Goal: Information Seeking & Learning: Learn about a topic

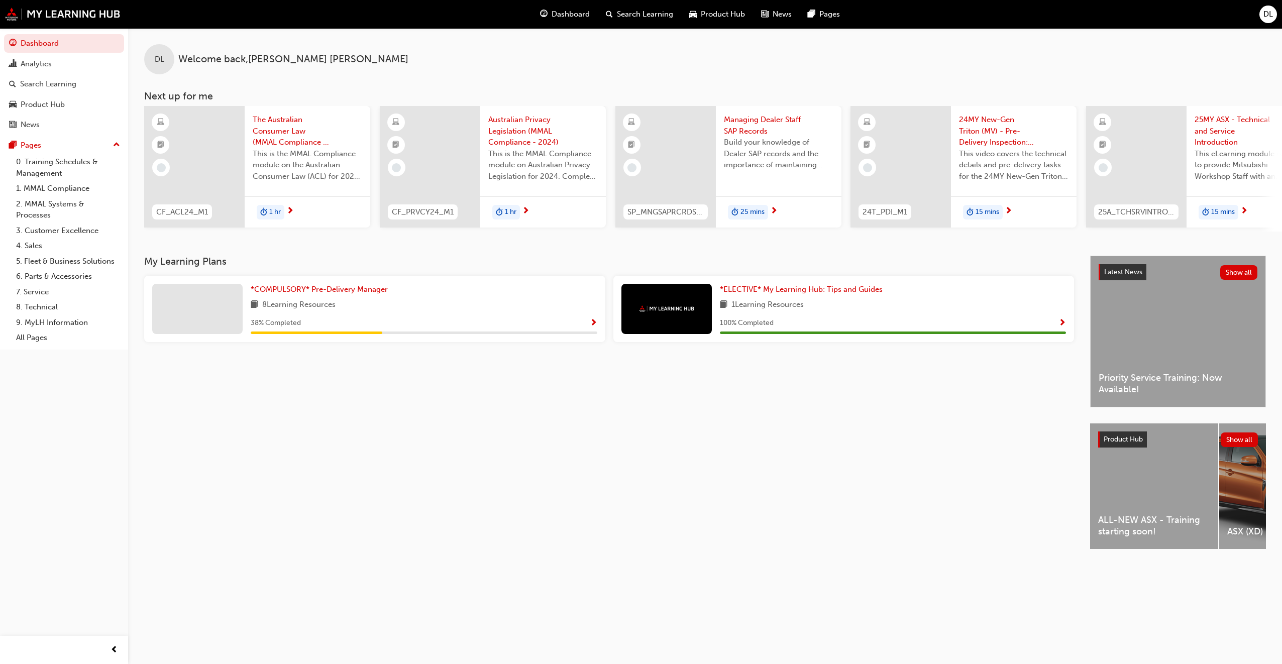
click at [593, 327] on span "Show Progress" at bounding box center [594, 323] width 8 height 9
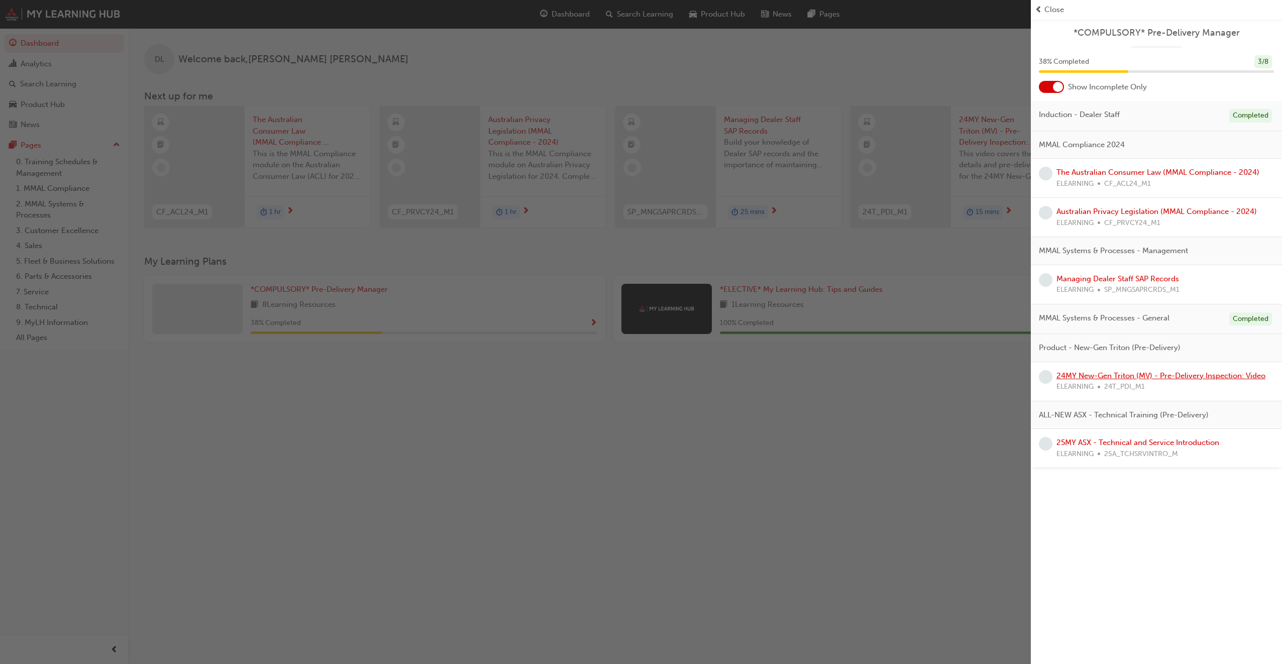
click at [1125, 375] on link "24MY New-Gen Triton (MV) - Pre-Delivery Inspection: Video" at bounding box center [1160, 375] width 209 height 9
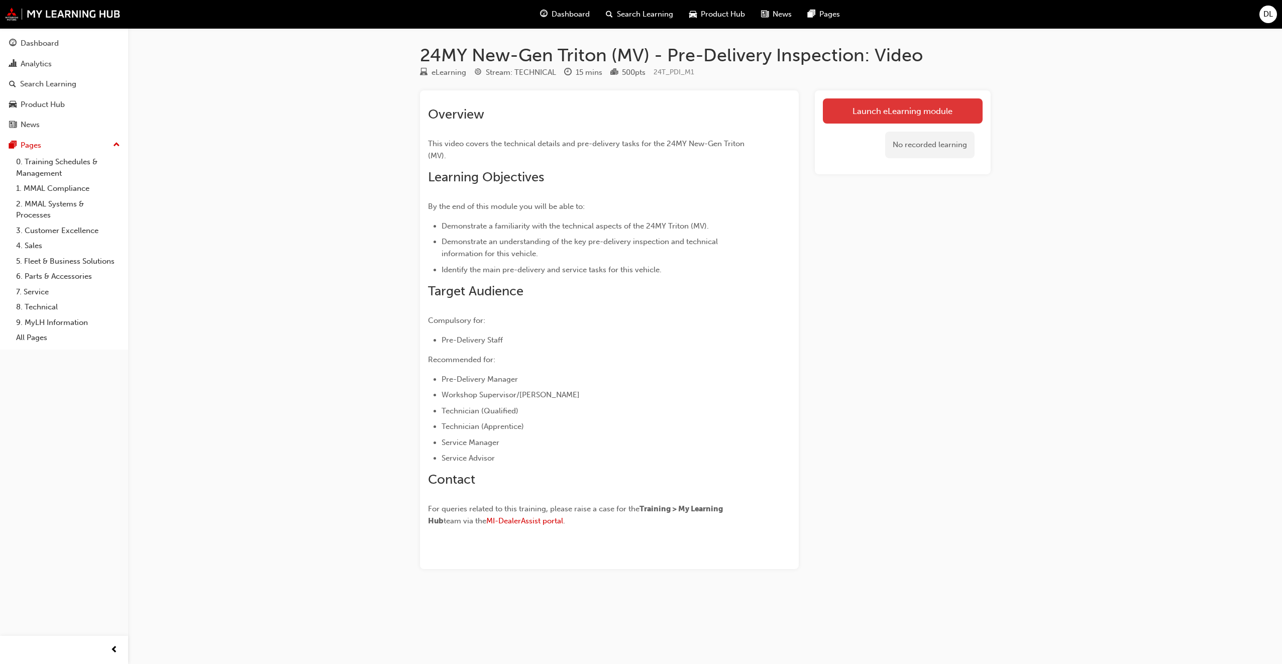
click at [890, 113] on link "Launch eLearning module" at bounding box center [903, 110] width 160 height 25
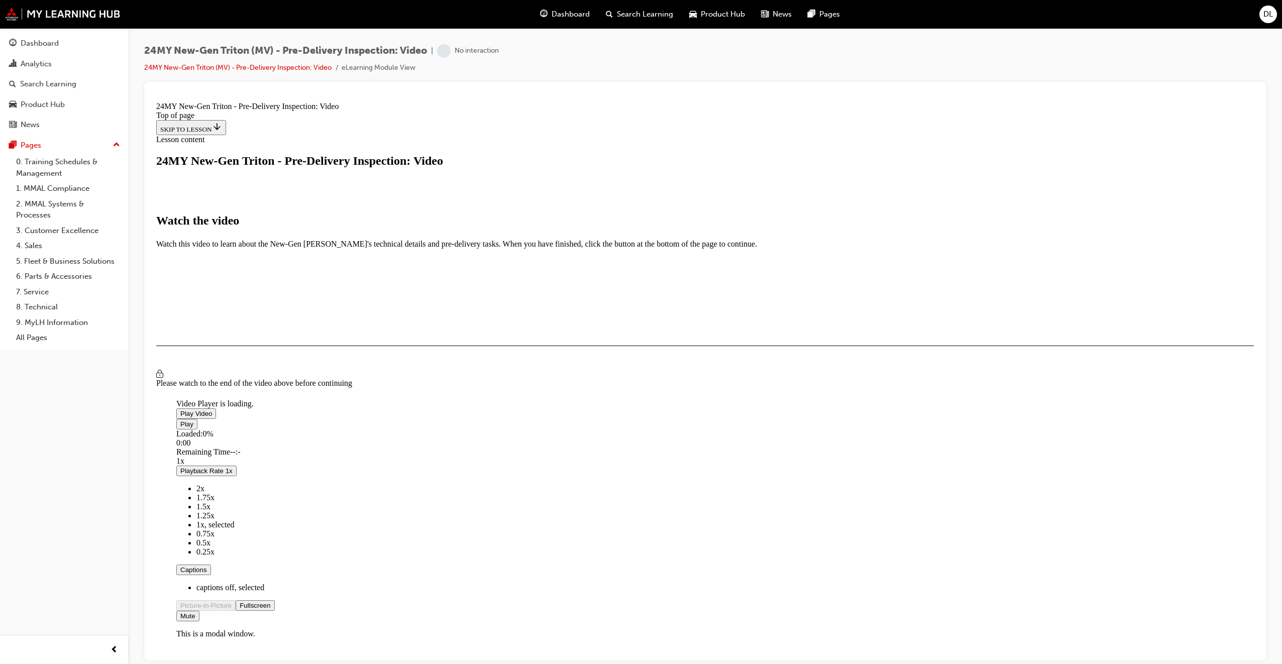
scroll to position [31, 0]
click at [180, 409] on span "Video player" at bounding box center [180, 413] width 0 height 8
click at [180, 427] on span "Video player" at bounding box center [180, 424] width 0 height 8
click at [180, 409] on span "Video player" at bounding box center [180, 413] width 0 height 8
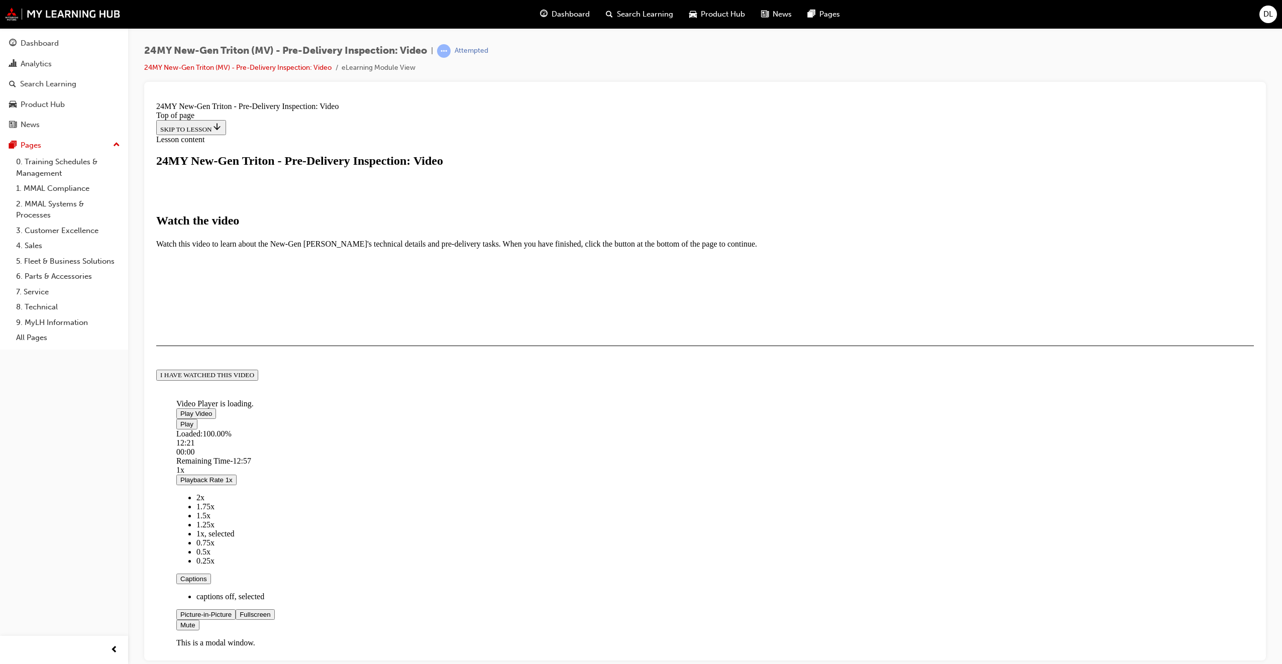
click at [258, 380] on button "I HAVE WATCHED THIS VIDEO" at bounding box center [207, 374] width 102 height 11
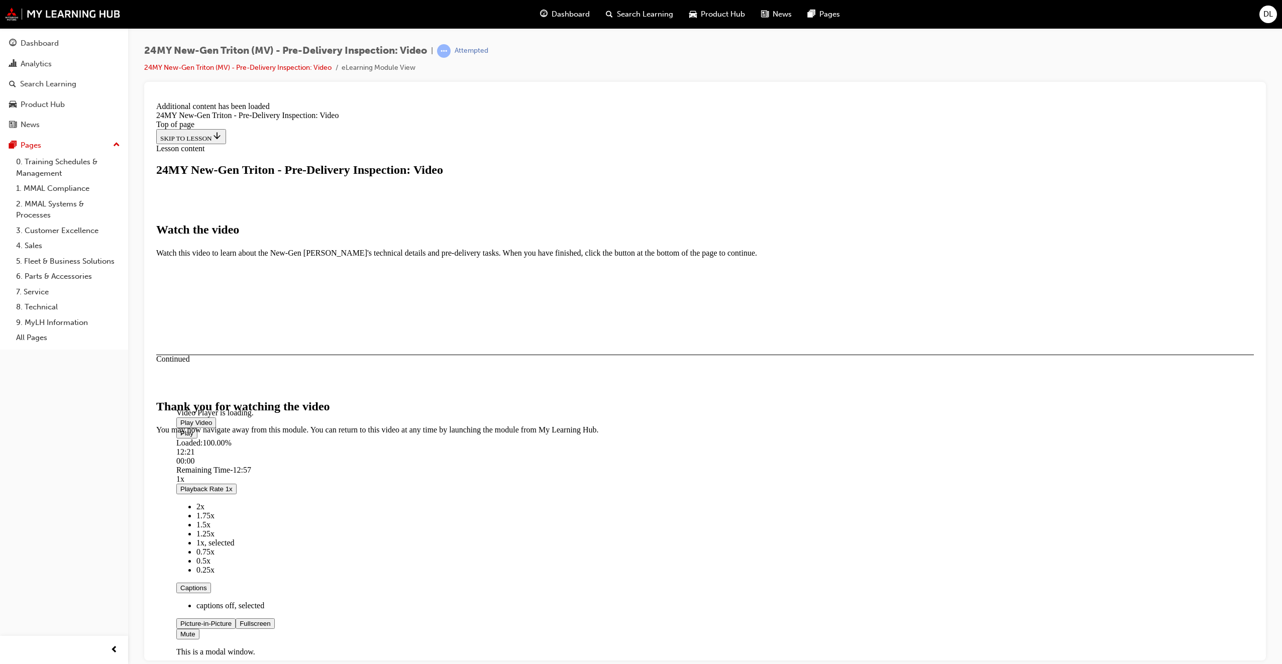
scroll to position [112, 0]
click at [217, 501] on button "CLOSE MODULE" at bounding box center [186, 495] width 61 height 11
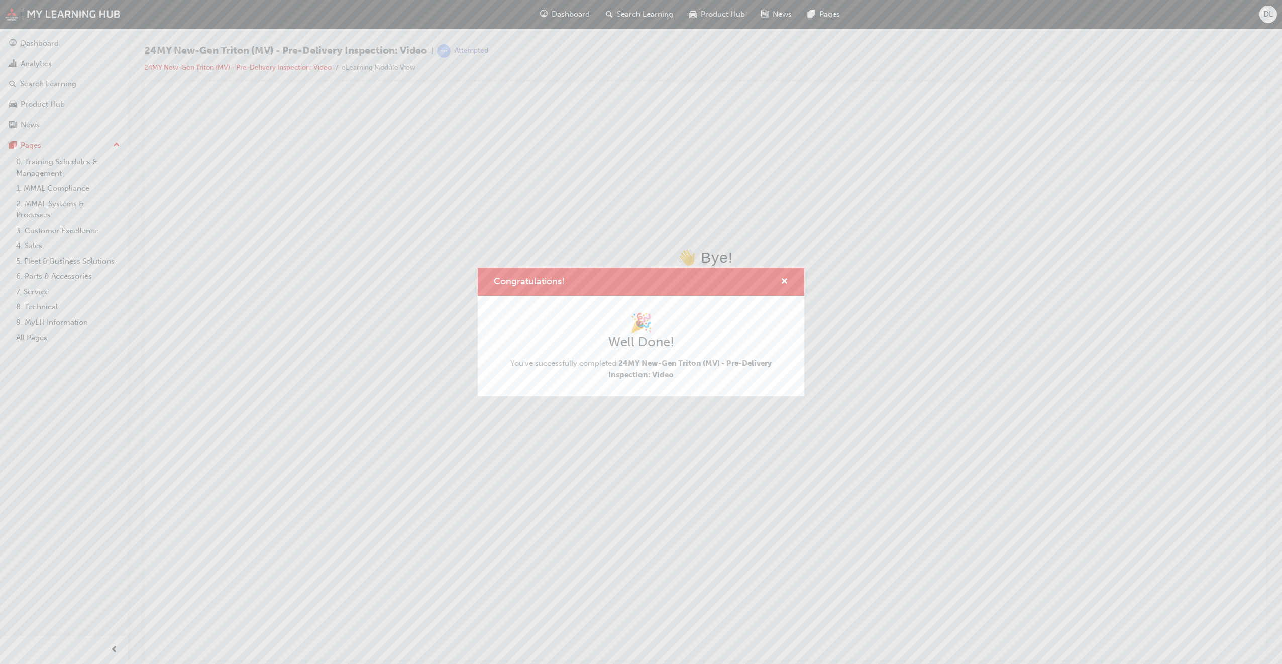
scroll to position [0, 0]
click at [786, 284] on span "cross-icon" at bounding box center [784, 282] width 8 height 9
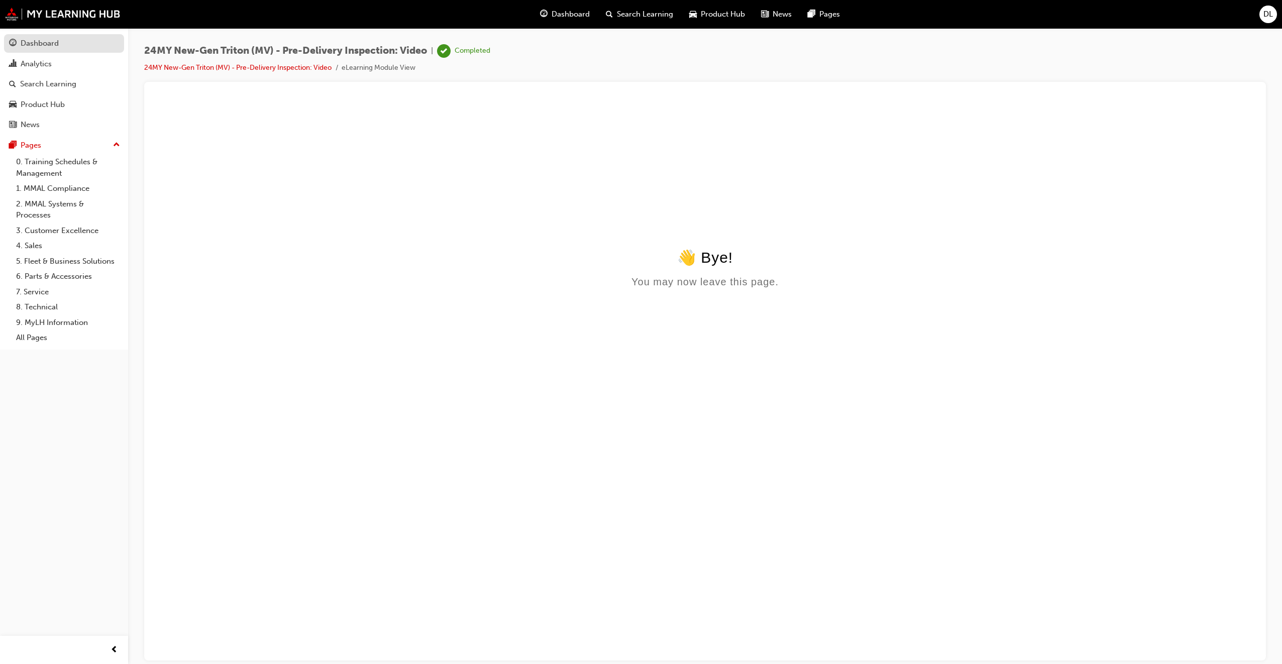
click at [44, 47] on div "Dashboard" at bounding box center [40, 44] width 38 height 12
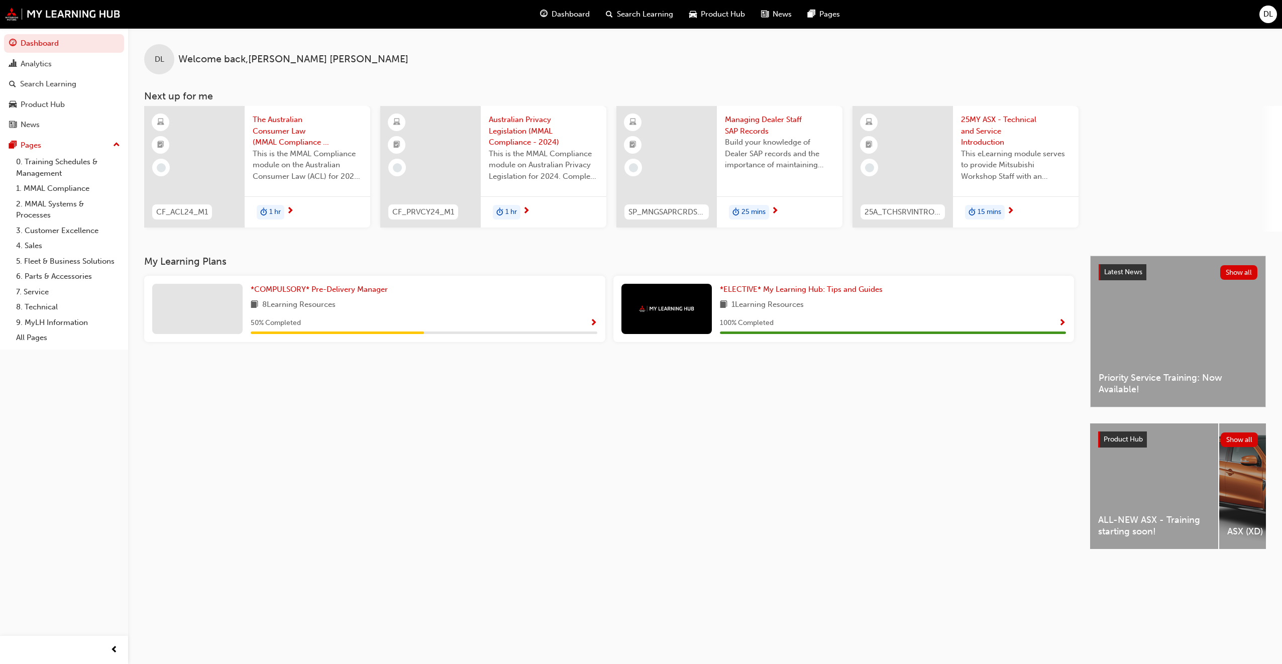
click at [593, 319] on span "Show Progress" at bounding box center [594, 323] width 8 height 9
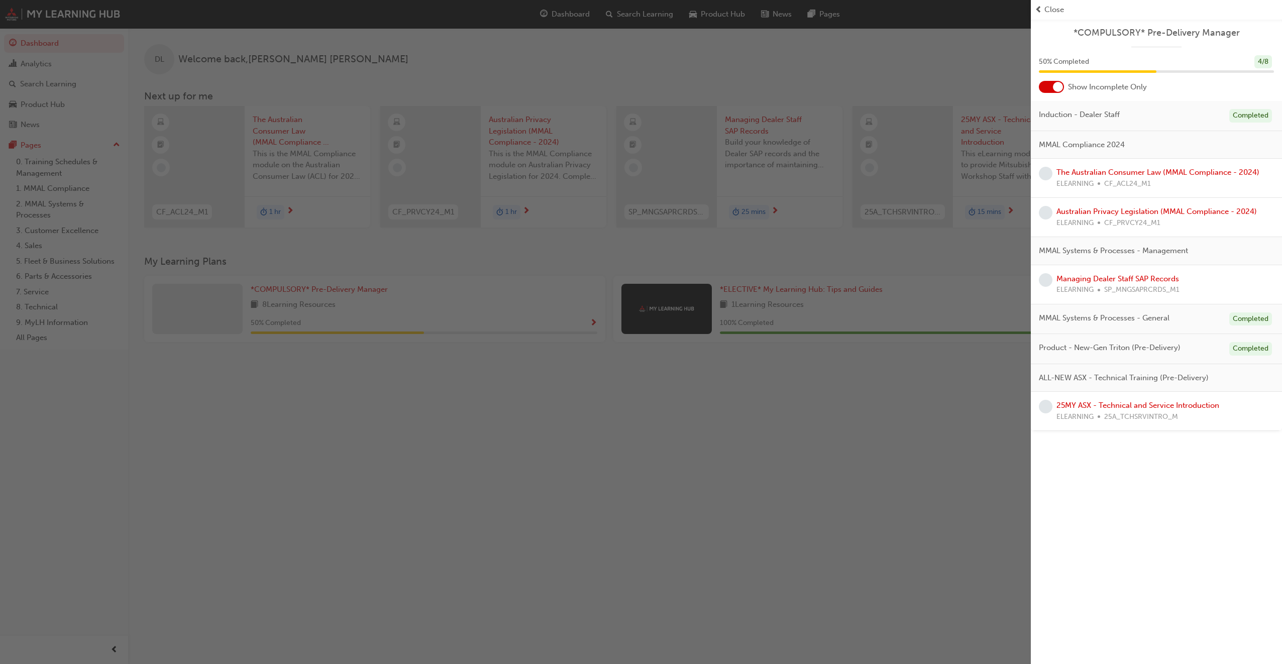
click at [495, 74] on div "button" at bounding box center [515, 332] width 1030 height 664
